Goal: Task Accomplishment & Management: Use online tool/utility

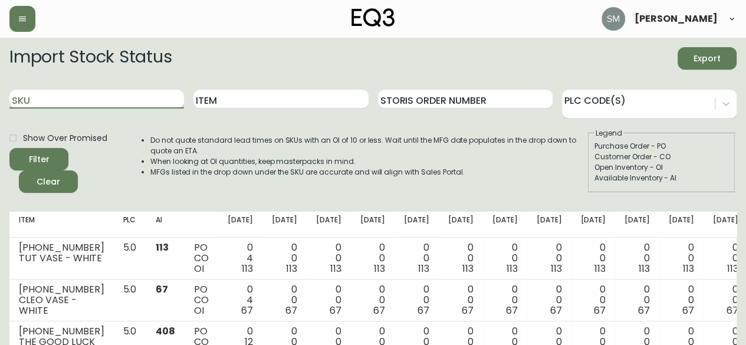
click at [130, 102] on input "SKU" at bounding box center [96, 99] width 175 height 19
click at [45, 156] on div "Filter" at bounding box center [39, 159] width 21 height 15
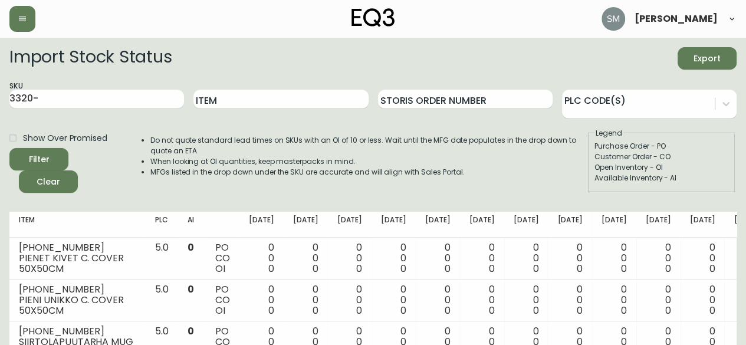
click at [712, 57] on span "Export" at bounding box center [707, 58] width 40 height 15
click at [94, 103] on input "3320-" at bounding box center [96, 99] width 175 height 19
click at [9, 148] on button "Filter" at bounding box center [38, 159] width 59 height 22
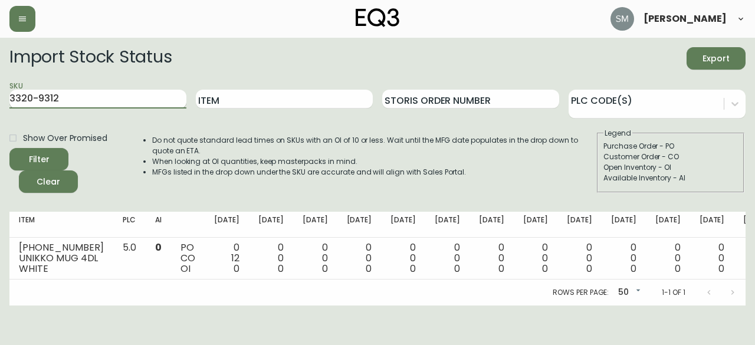
click at [77, 100] on input "3320-9312" at bounding box center [97, 99] width 177 height 19
type input "3"
type input "9320-003-0"
click at [9, 148] on button "Filter" at bounding box center [38, 159] width 59 height 22
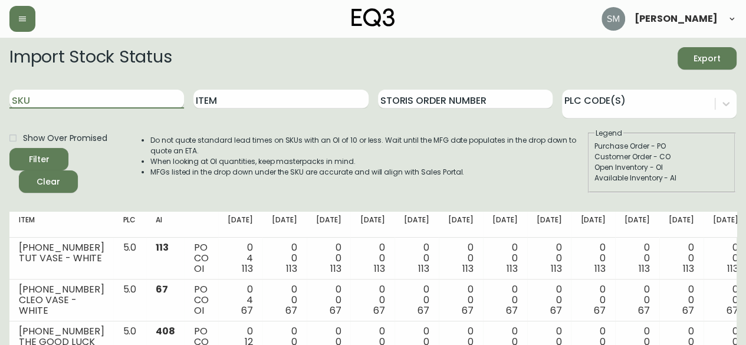
click at [110, 100] on input "SKU" at bounding box center [96, 99] width 175 height 19
type input "3"
click at [226, 96] on input "Item" at bounding box center [280, 99] width 175 height 19
click at [84, 96] on input "SKU" at bounding box center [96, 99] width 175 height 19
type input "3"
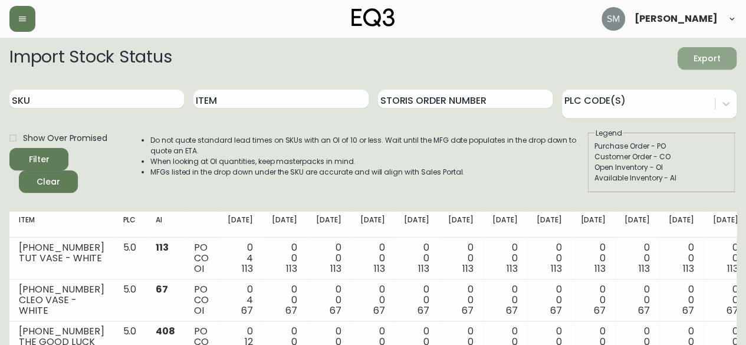
click at [709, 62] on span "Export" at bounding box center [707, 58] width 40 height 15
